Goal: Browse casually: Explore the website without a specific task or goal

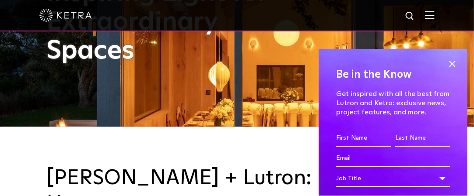
scroll to position [87, 0]
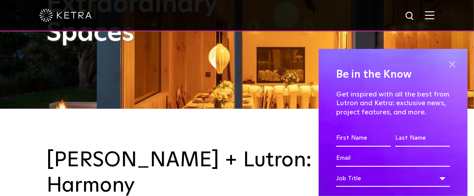
click at [447, 64] on span at bounding box center [451, 64] width 13 height 13
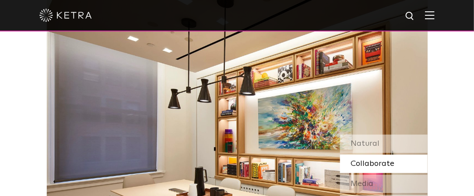
scroll to position [612, 0]
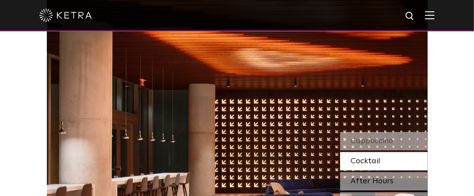
click at [366, 178] on span "After Hours" at bounding box center [372, 182] width 43 height 8
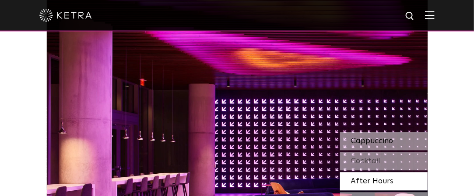
click at [358, 137] on span "Cappuccino" at bounding box center [372, 141] width 42 height 8
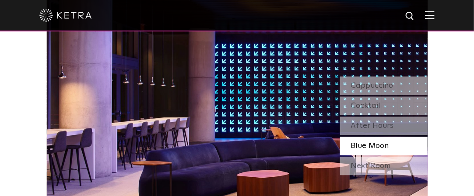
scroll to position [656, 0]
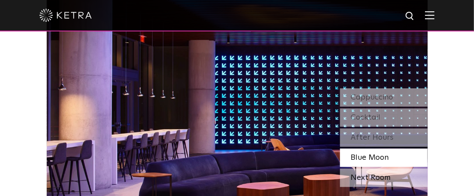
click at [354, 169] on div "Next Room" at bounding box center [383, 178] width 87 height 18
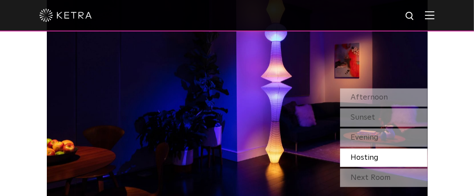
click at [351, 154] on span "Hosting" at bounding box center [365, 158] width 28 height 8
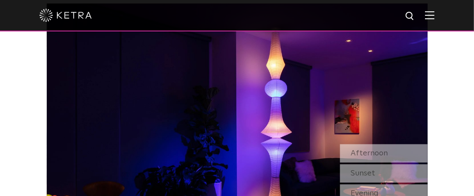
scroll to position [612, 0]
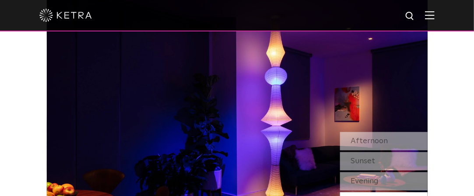
click at [351, 157] on span "Sunset" at bounding box center [363, 161] width 24 height 8
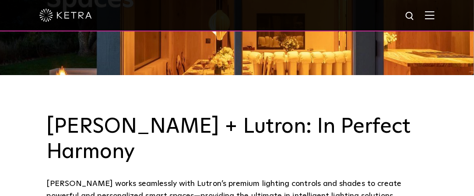
scroll to position [131, 0]
